Goal: Transaction & Acquisition: Purchase product/service

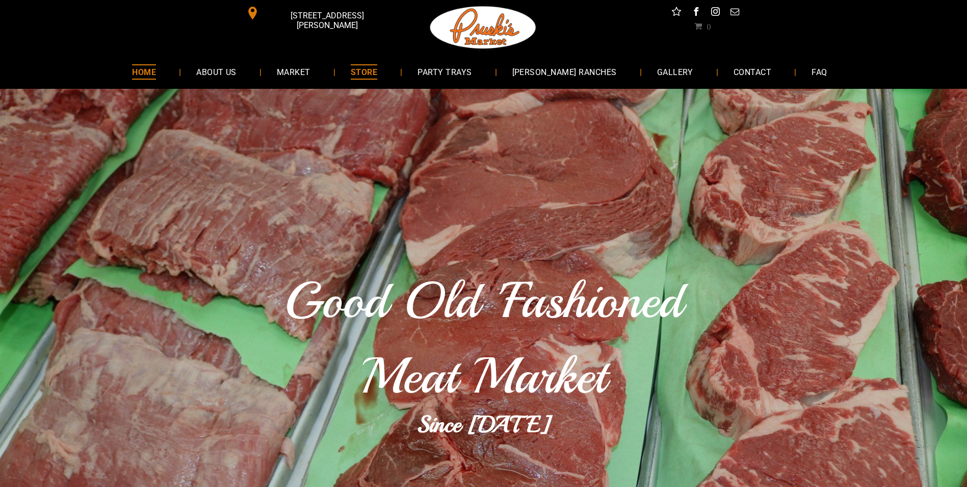
click at [377, 72] on span "STORE" at bounding box center [364, 71] width 27 height 15
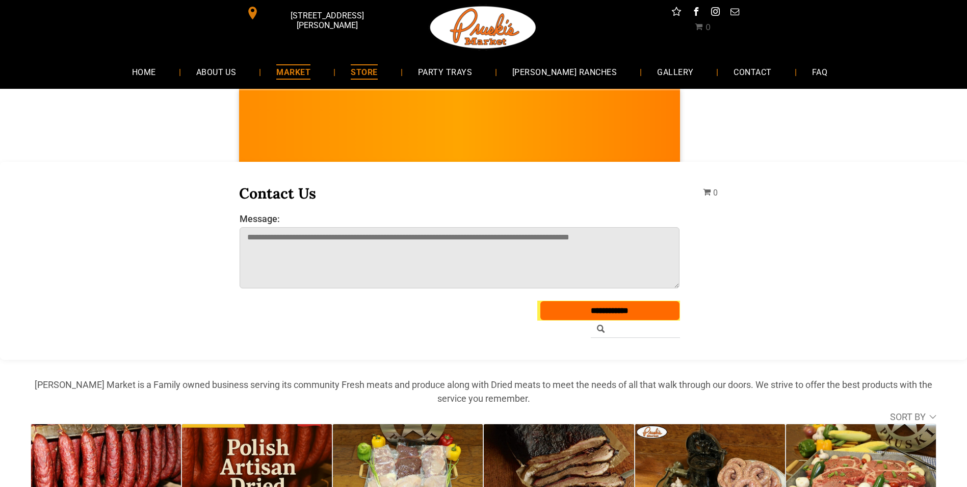
click at [307, 78] on span "MARKET" at bounding box center [293, 71] width 34 height 15
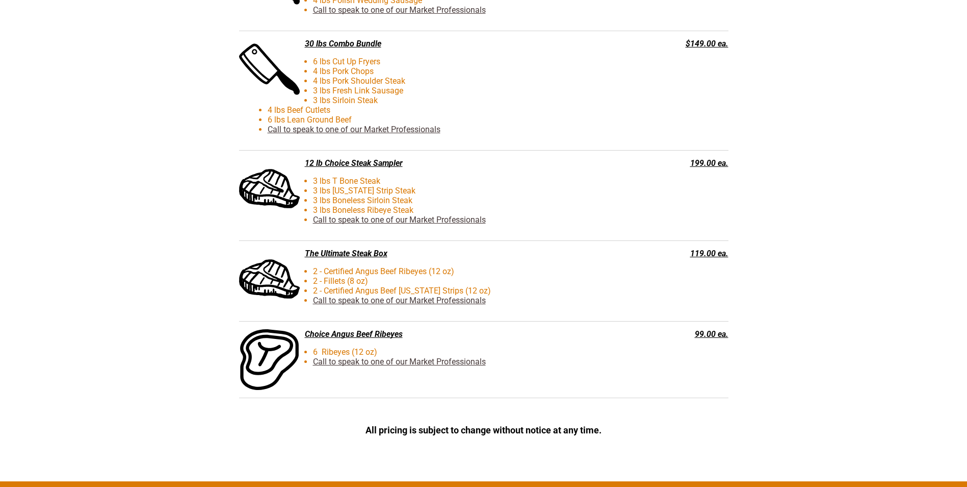
scroll to position [2346, 0]
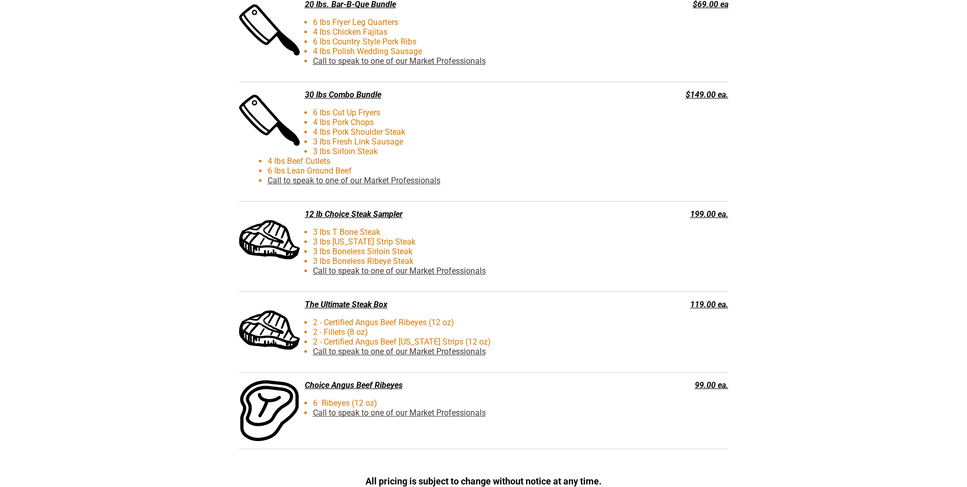
click at [708, 307] on div "119.00 ea." at bounding box center [680, 304] width 98 height 10
click at [352, 304] on div "The Ultimate Steak Box" at bounding box center [432, 304] width 387 height 10
click at [383, 329] on li "2 - Fillets (8 oz)" at bounding box center [451, 332] width 366 height 10
click at [377, 354] on link "Call to speak to one of our Market Professionals" at bounding box center [399, 351] width 173 height 10
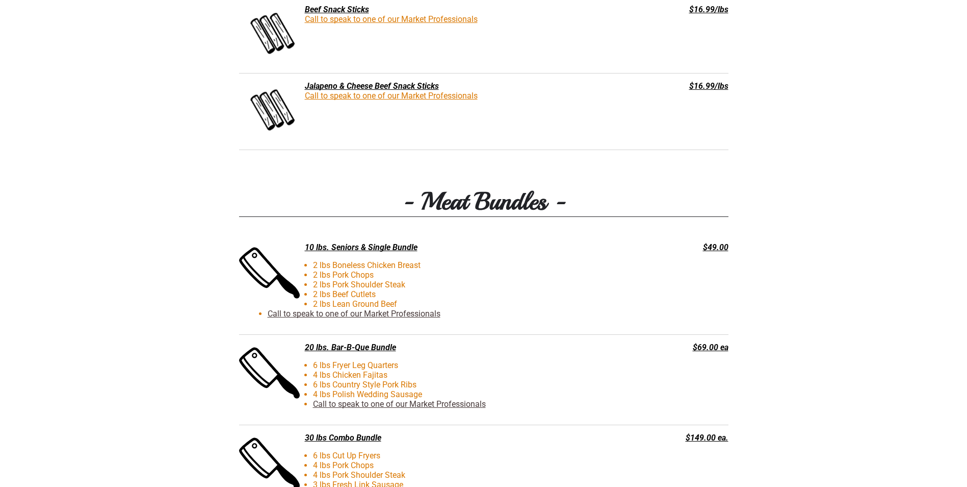
scroll to position [2091, 0]
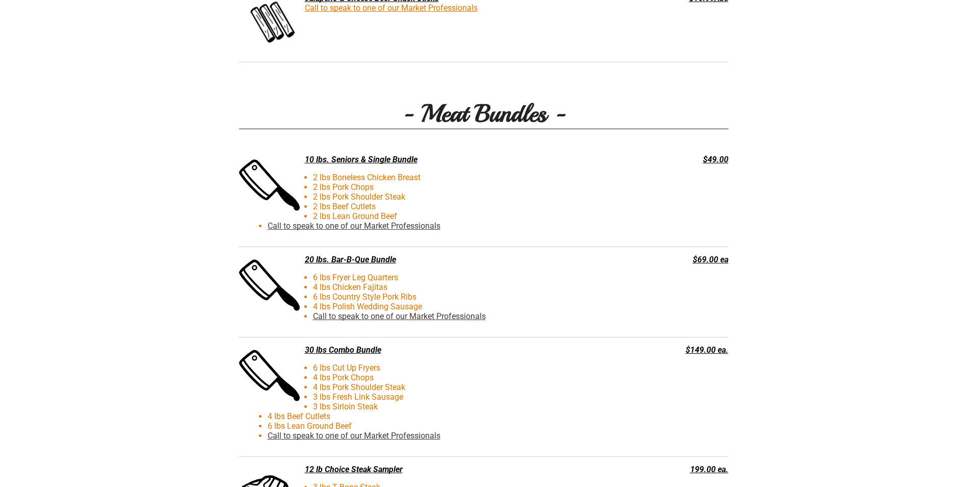
click at [373, 350] on div "30 lbs Combo Bundle" at bounding box center [432, 350] width 387 height 10
click at [371, 351] on div "30 lbs Combo Bundle" at bounding box center [432, 350] width 387 height 10
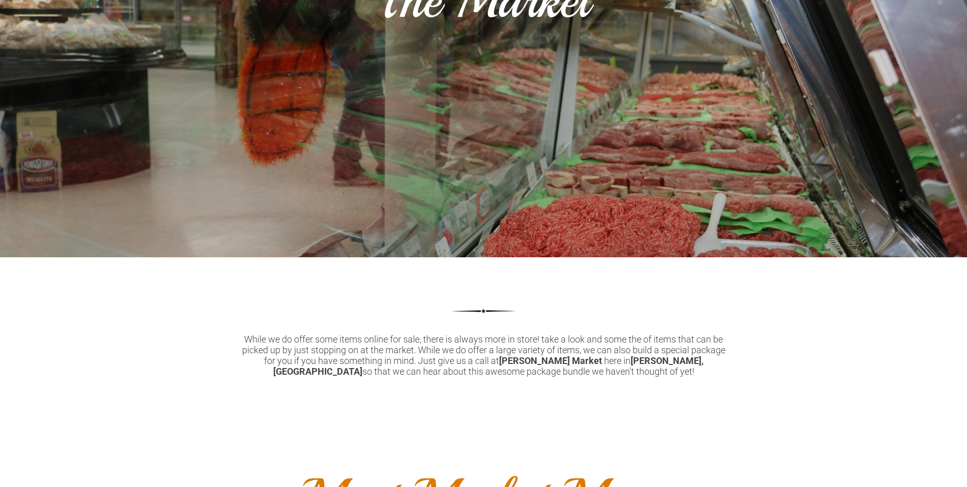
scroll to position [0, 0]
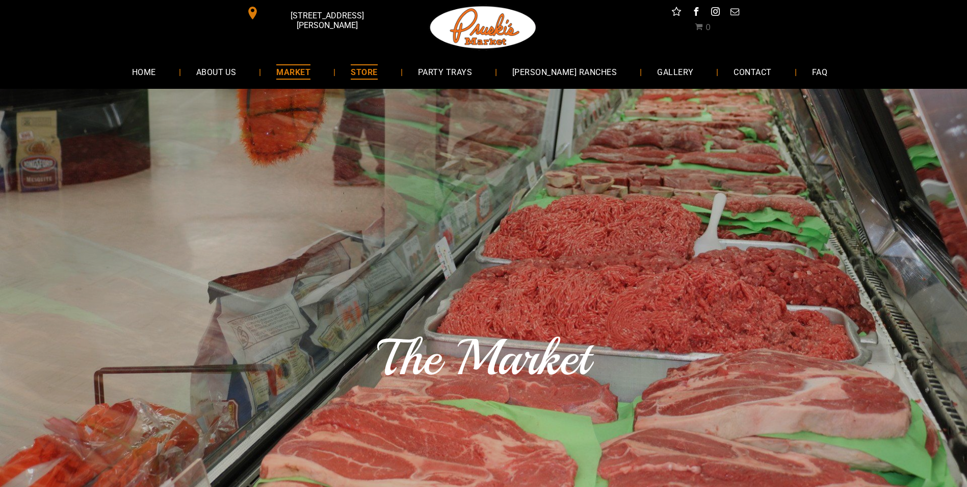
click at [377, 71] on span "STORE" at bounding box center [364, 71] width 27 height 15
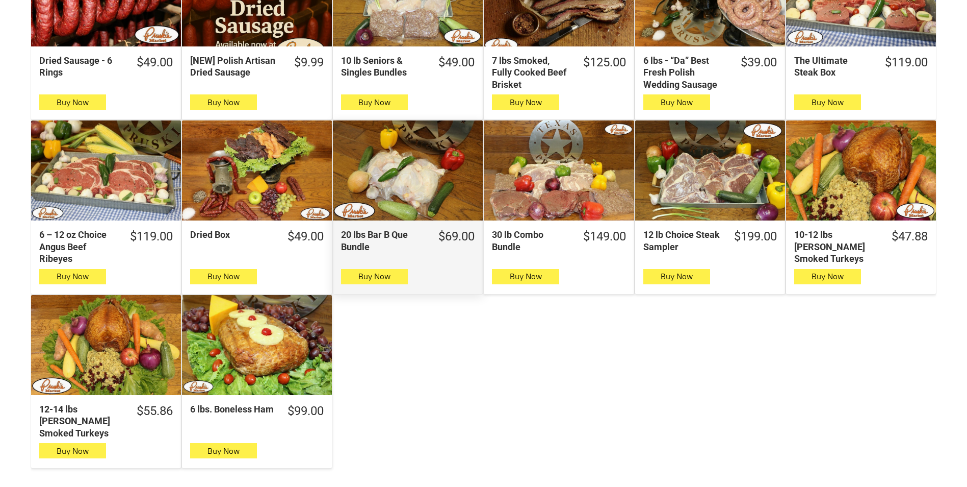
scroll to position [459, 0]
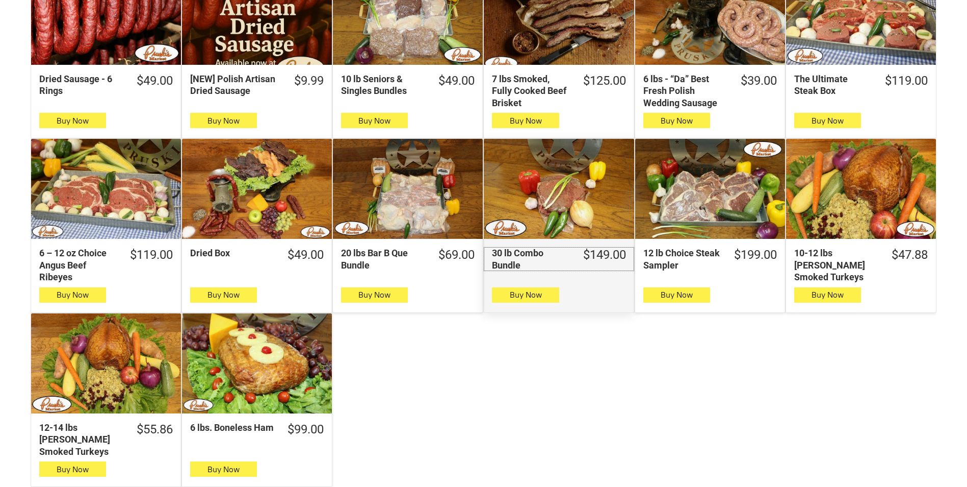
click at [524, 256] on div "30 lb Combo Bundle" at bounding box center [531, 259] width 78 height 24
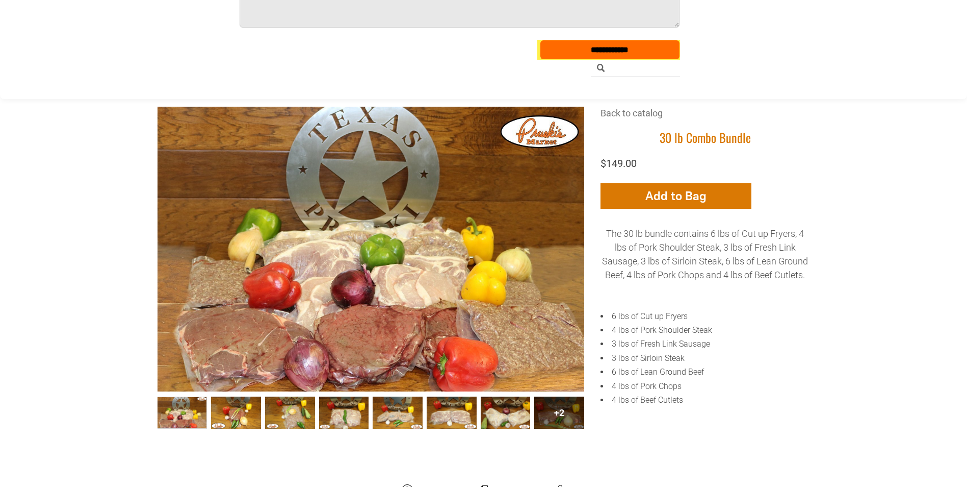
scroll to position [255, 0]
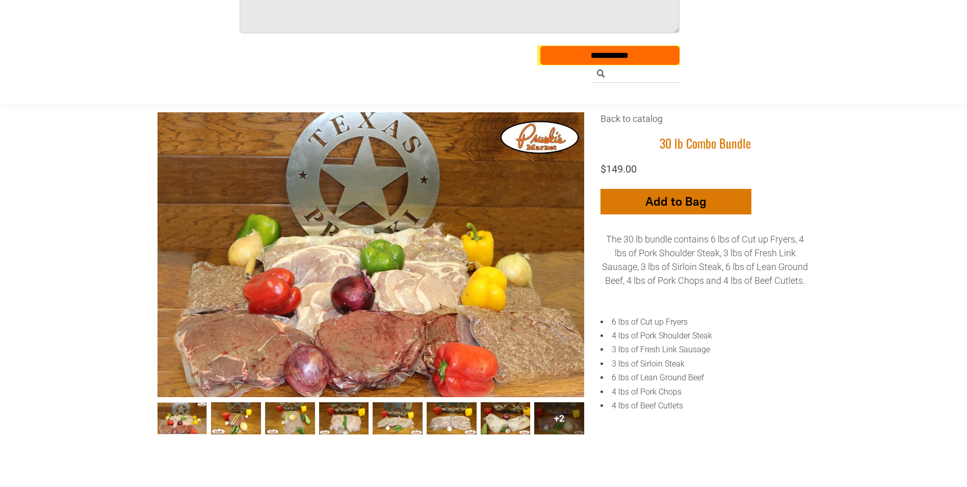
click at [674, 212] on icon "button" at bounding box center [676, 201] width 11 height 22
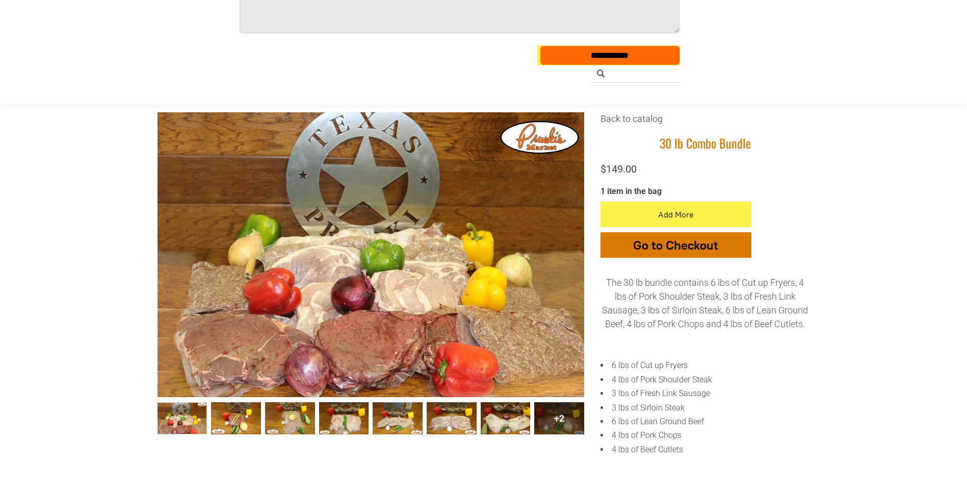
click at [708, 254] on button "Go to Checkout" at bounding box center [676, 245] width 151 height 26
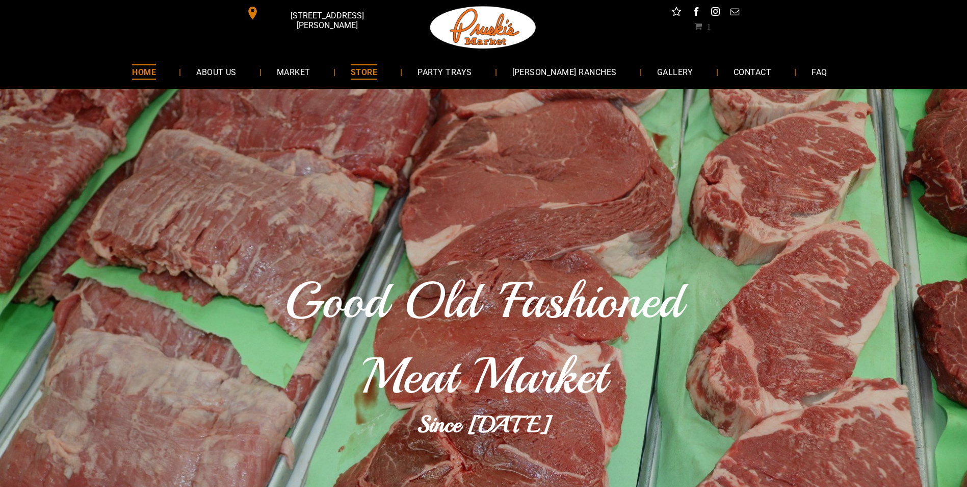
click at [377, 71] on span "STORE" at bounding box center [364, 71] width 27 height 15
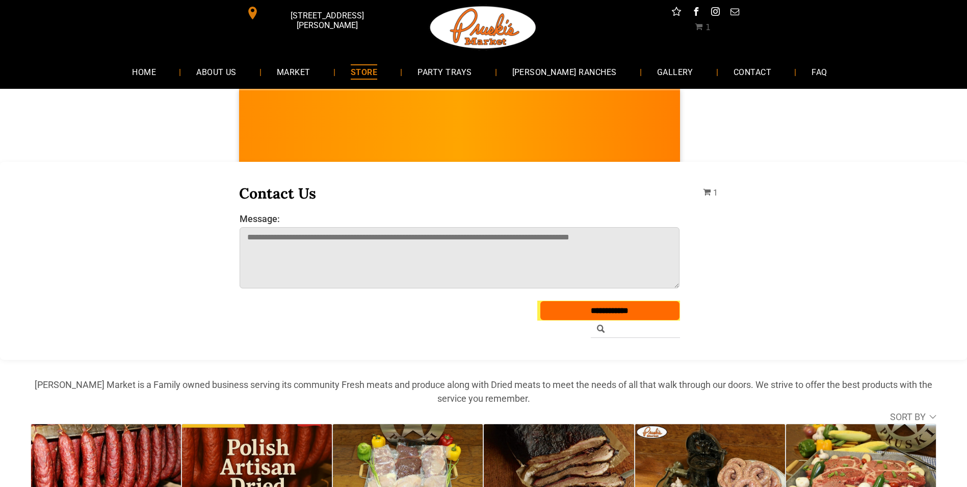
scroll to position [306, 0]
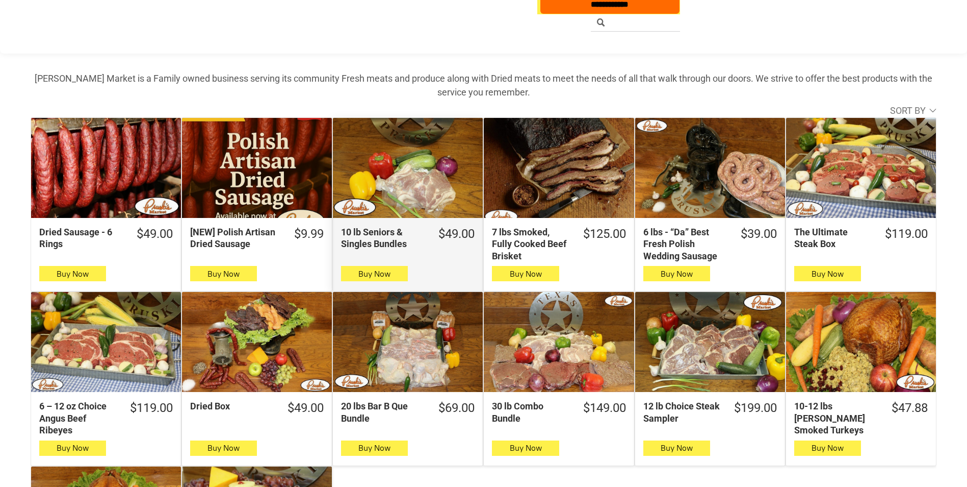
click at [431, 180] on div "10 lb Seniors & Singles Bundles" at bounding box center [408, 168] width 150 height 100
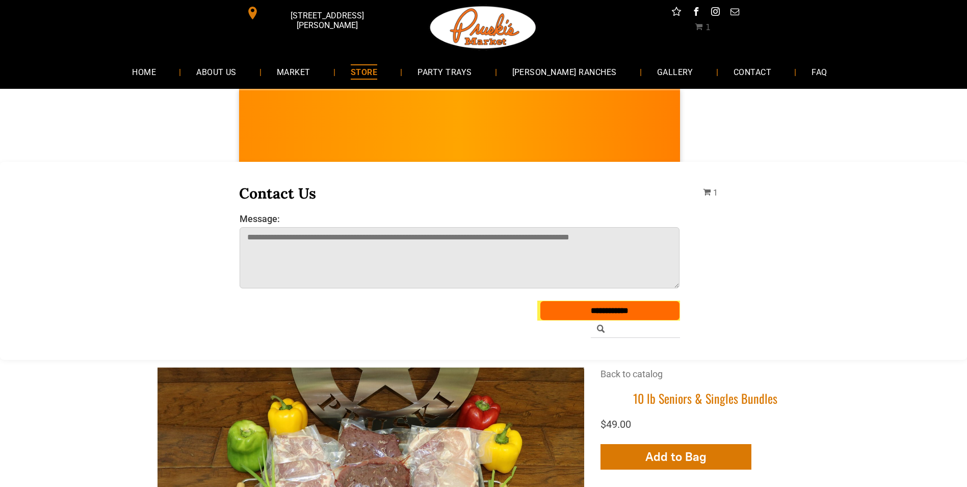
scroll to position [204, 0]
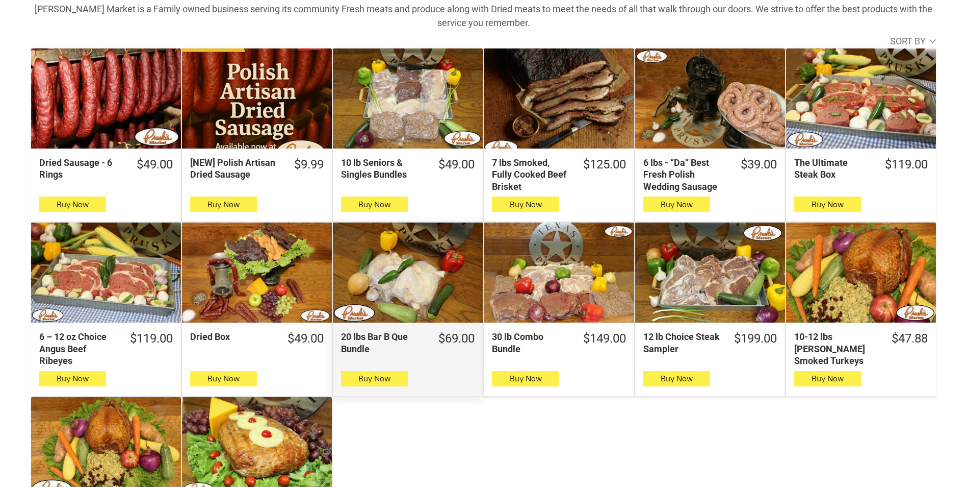
scroll to position [408, 0]
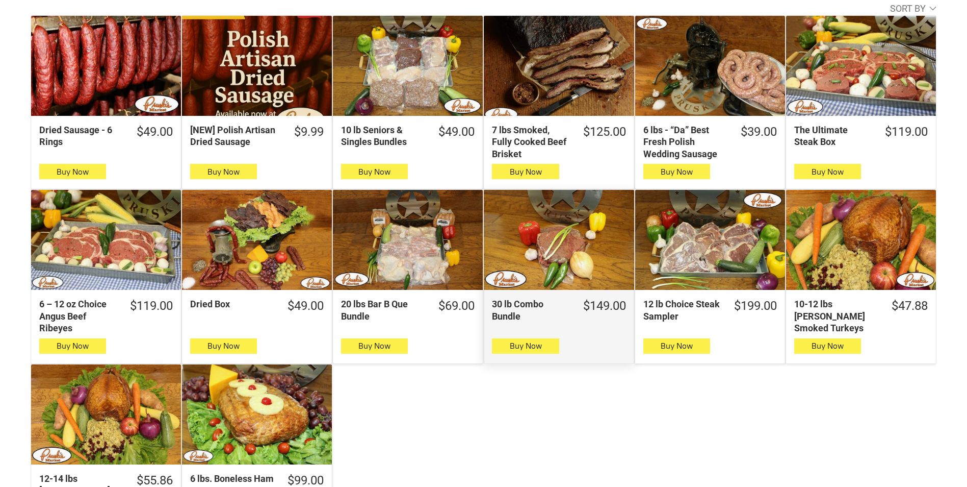
click at [533, 283] on div "30 lb Combo Bundle" at bounding box center [559, 240] width 150 height 100
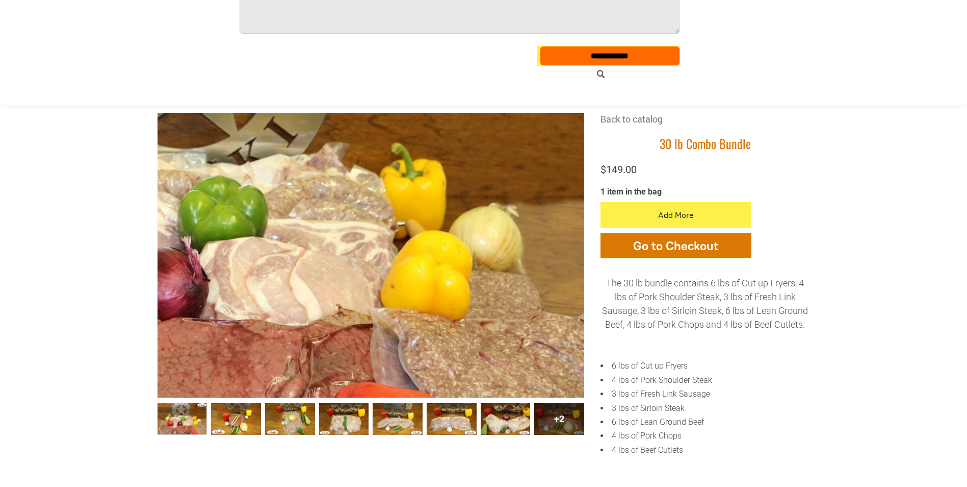
scroll to position [255, 0]
